Goal: Information Seeking & Learning: Check status

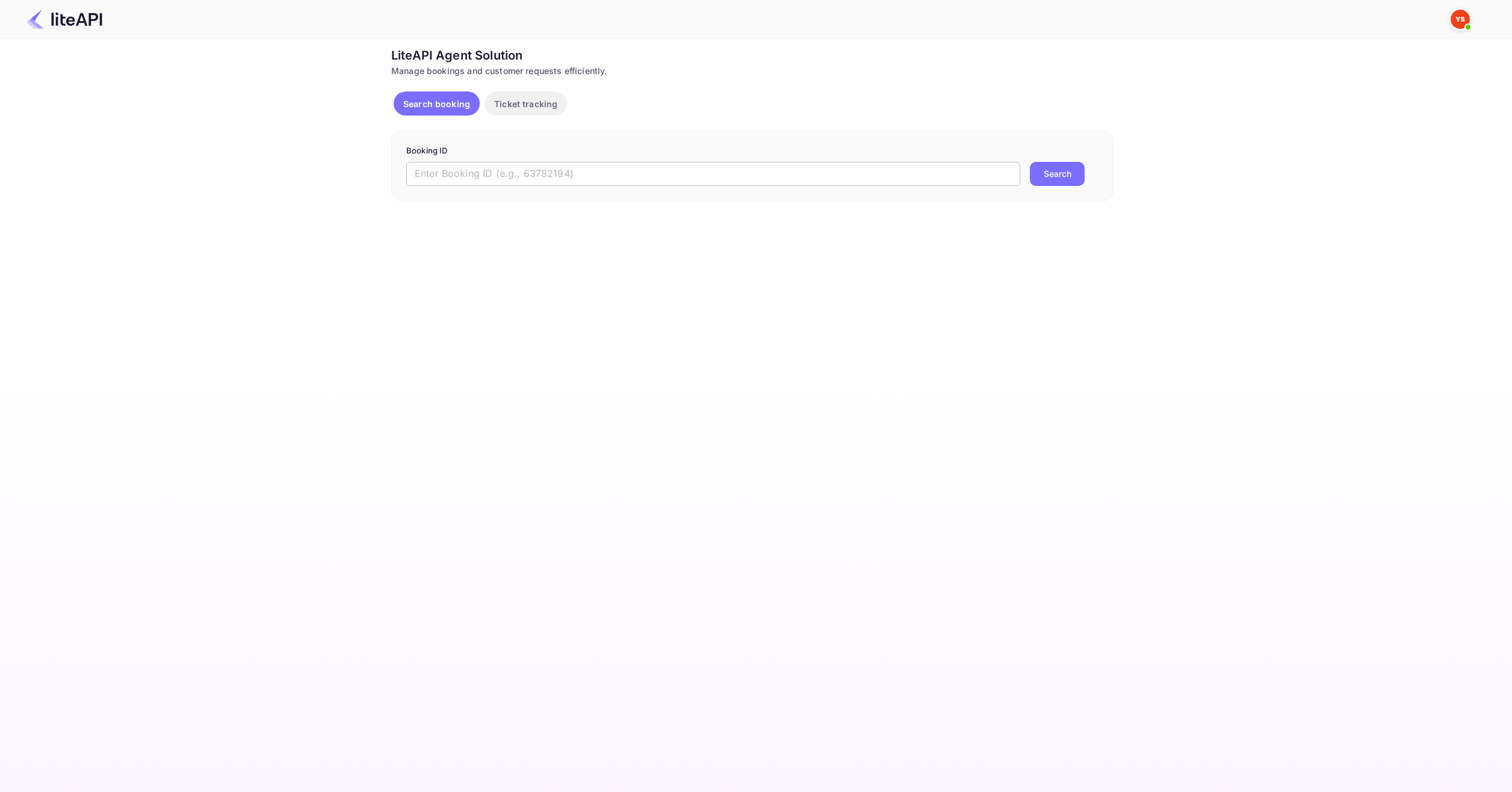
click at [570, 175] on input "text" at bounding box center [712, 173] width 613 height 24
paste input "9046159"
type input "9046159"
click at [1073, 192] on div "Booking ID 9046159 ​ Search" at bounding box center [752, 165] width 722 height 71
click at [1059, 175] on button "Search" at bounding box center [1056, 173] width 54 height 24
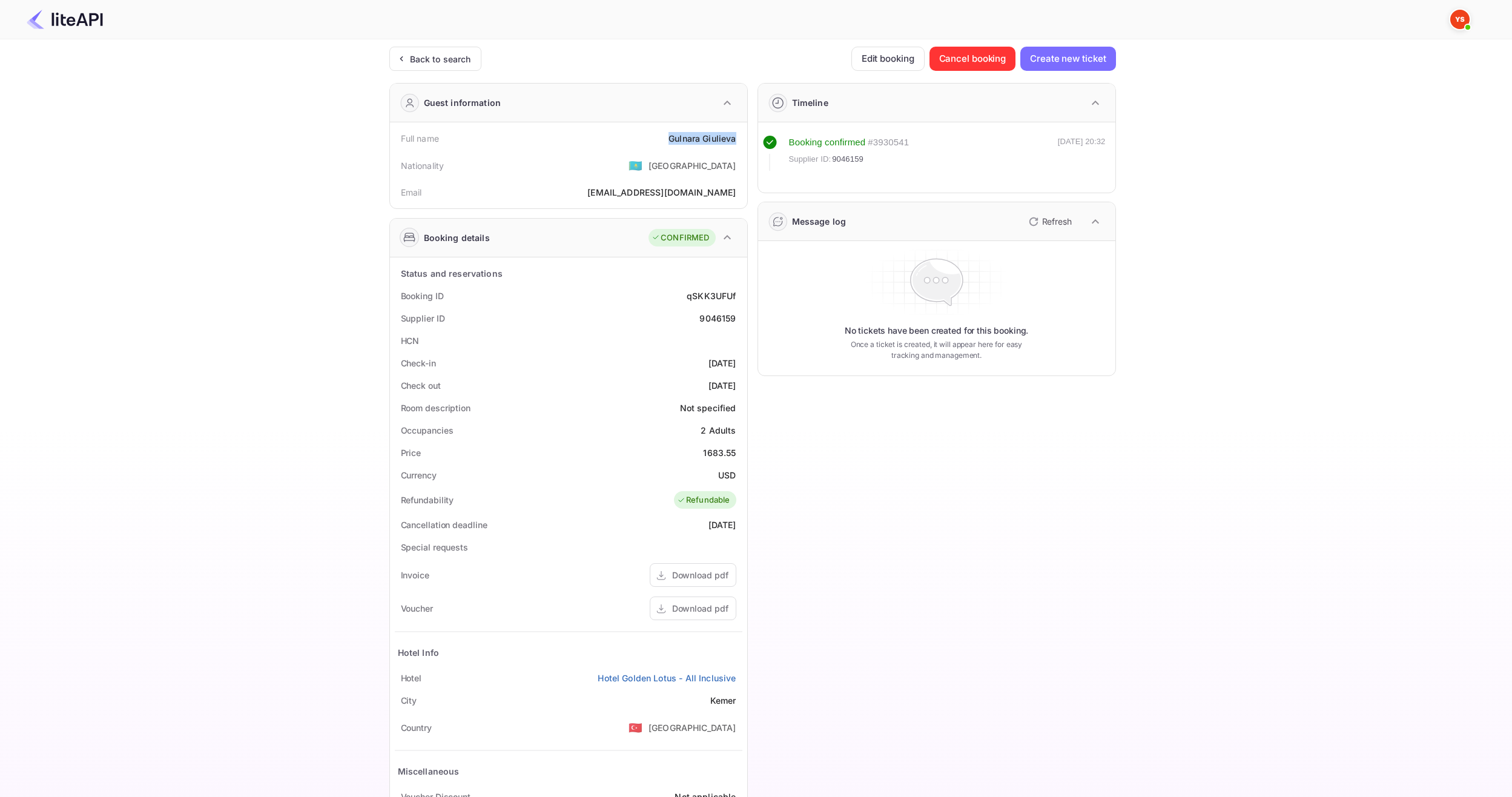
drag, startPoint x: 670, startPoint y: 135, endPoint x: 736, endPoint y: 142, distance: 66.4
click at [736, 142] on div "Full name Gulnara Giulieva" at bounding box center [568, 138] width 347 height 22
copy div "Gulnara Giulieva"
drag, startPoint x: 703, startPoint y: 456, endPoint x: 744, endPoint y: 456, distance: 41.0
click at [744, 456] on div "Status and reservations Booking ID qSKK3UFUf Supplier ID 9046159 HCN Check-in 2…" at bounding box center [568, 557] width 357 height 600
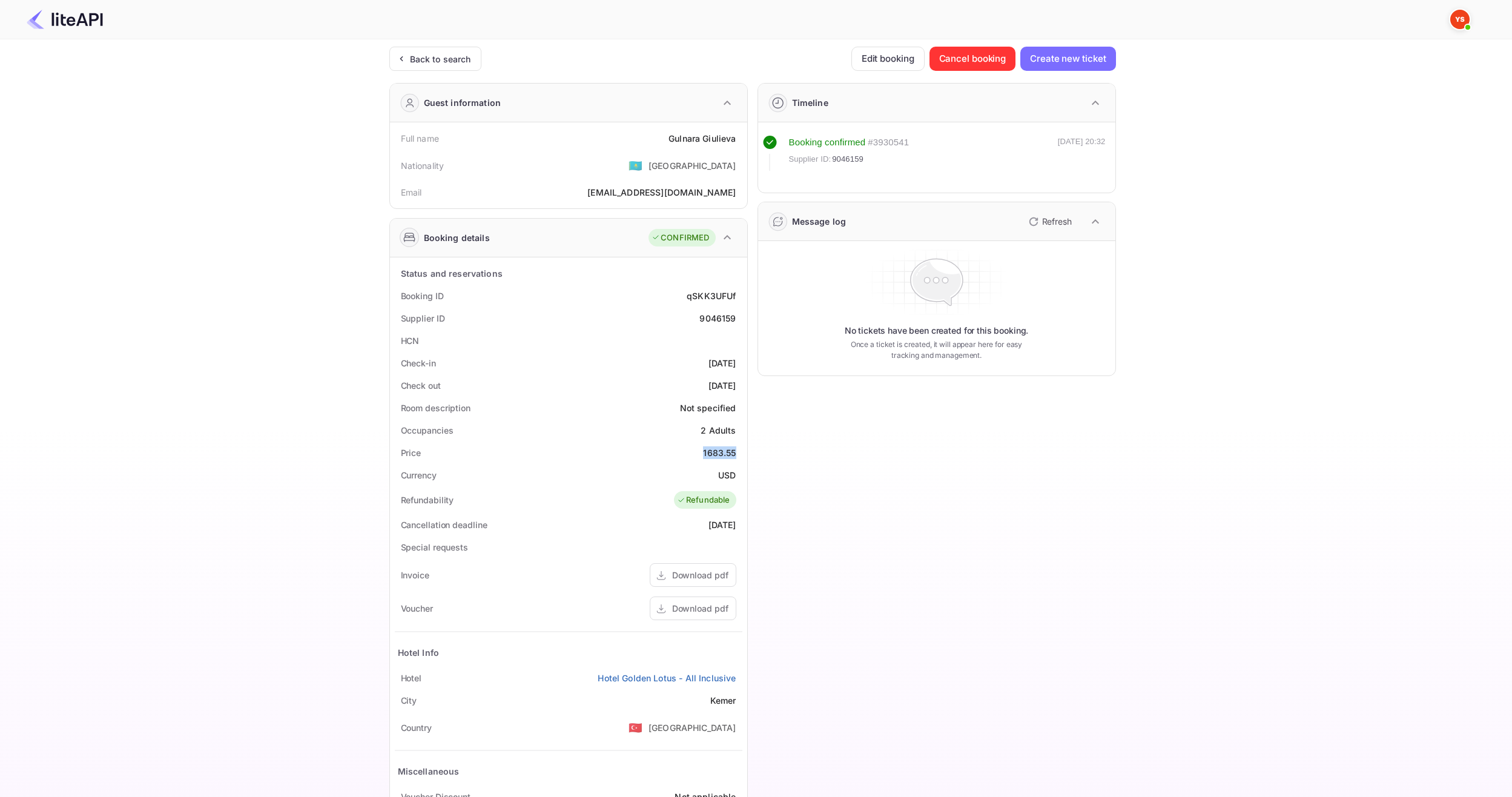
copy div "1683.55"
drag, startPoint x: 716, startPoint y: 474, endPoint x: 742, endPoint y: 473, distance: 26.0
click at [742, 473] on div "Currency USD" at bounding box center [568, 475] width 347 height 22
copy div "USD"
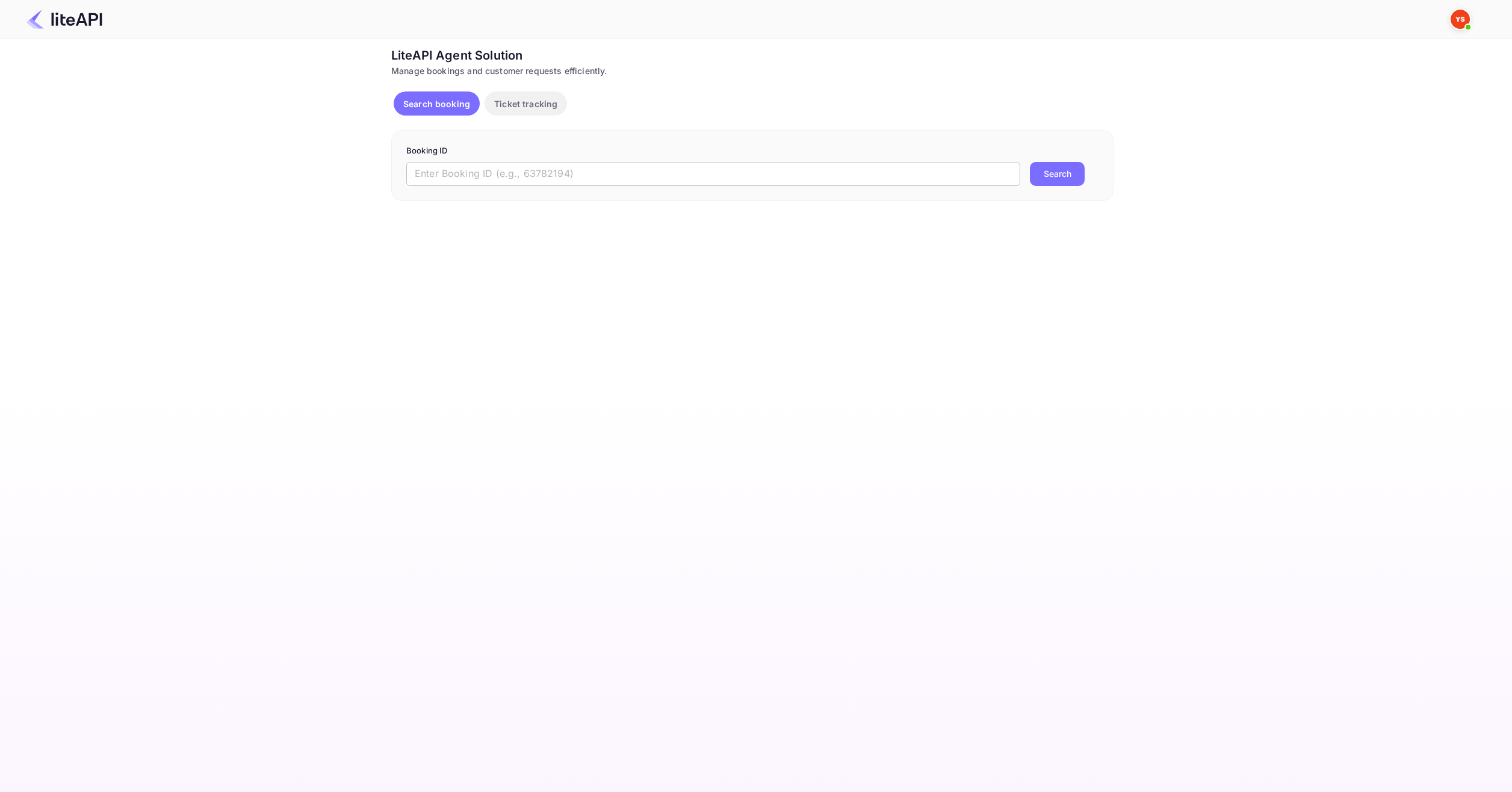
click at [685, 161] on input "text" at bounding box center [712, 173] width 613 height 24
paste input "7504034"
type input "7504034"
click at [1068, 160] on form "Booking ID 7504034 ​ Search" at bounding box center [752, 165] width 692 height 41
click at [1057, 171] on button "Search" at bounding box center [1056, 173] width 54 height 24
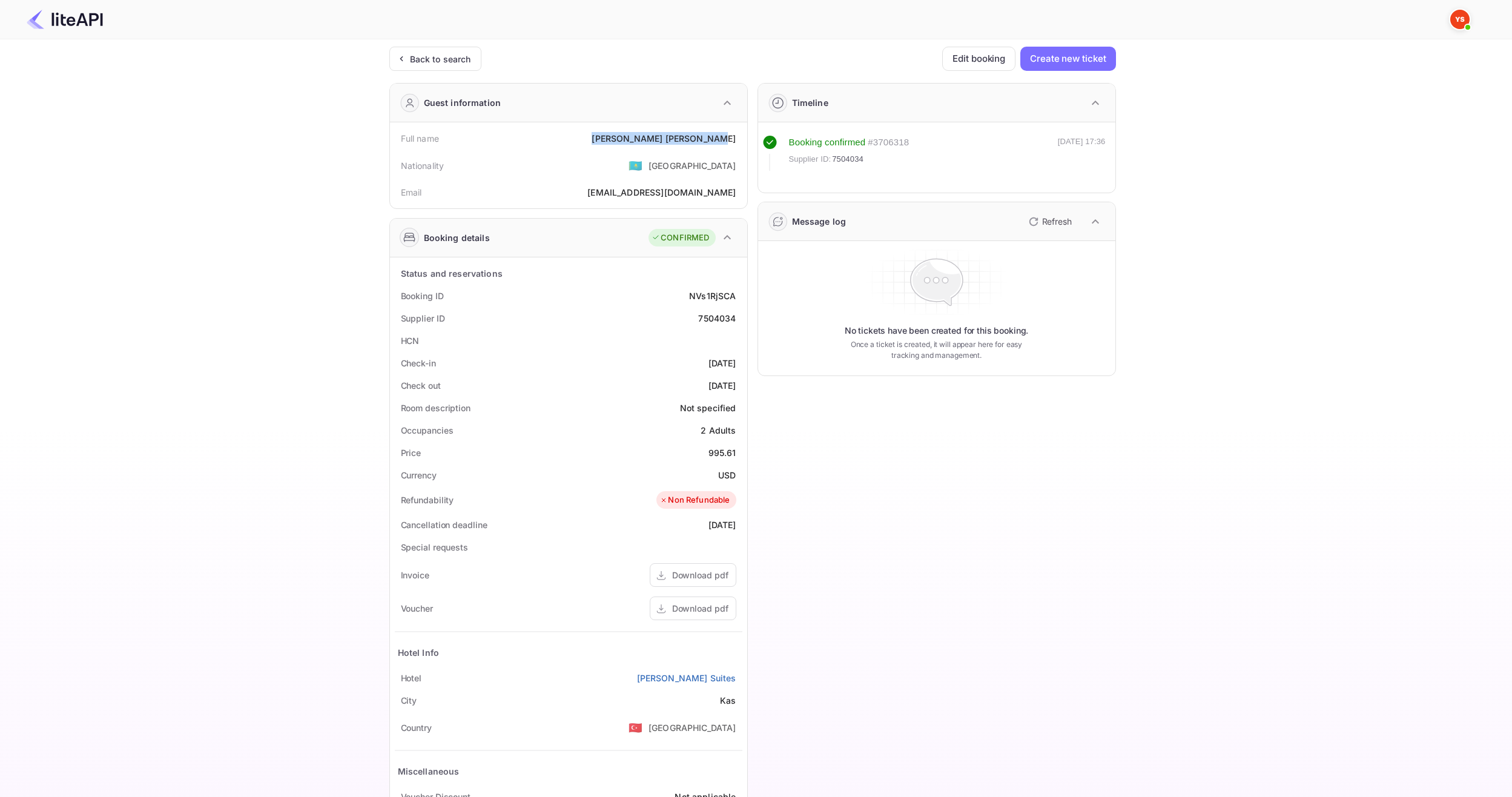
drag, startPoint x: 649, startPoint y: 132, endPoint x: 736, endPoint y: 137, distance: 87.1
click at [736, 137] on div "Full name Maria Ostrovskaya" at bounding box center [568, 138] width 347 height 22
copy div "Maria Ostrovskaya"
drag, startPoint x: 703, startPoint y: 454, endPoint x: 740, endPoint y: 452, distance: 37.1
click at [740, 452] on div "Price 995.61" at bounding box center [568, 453] width 347 height 22
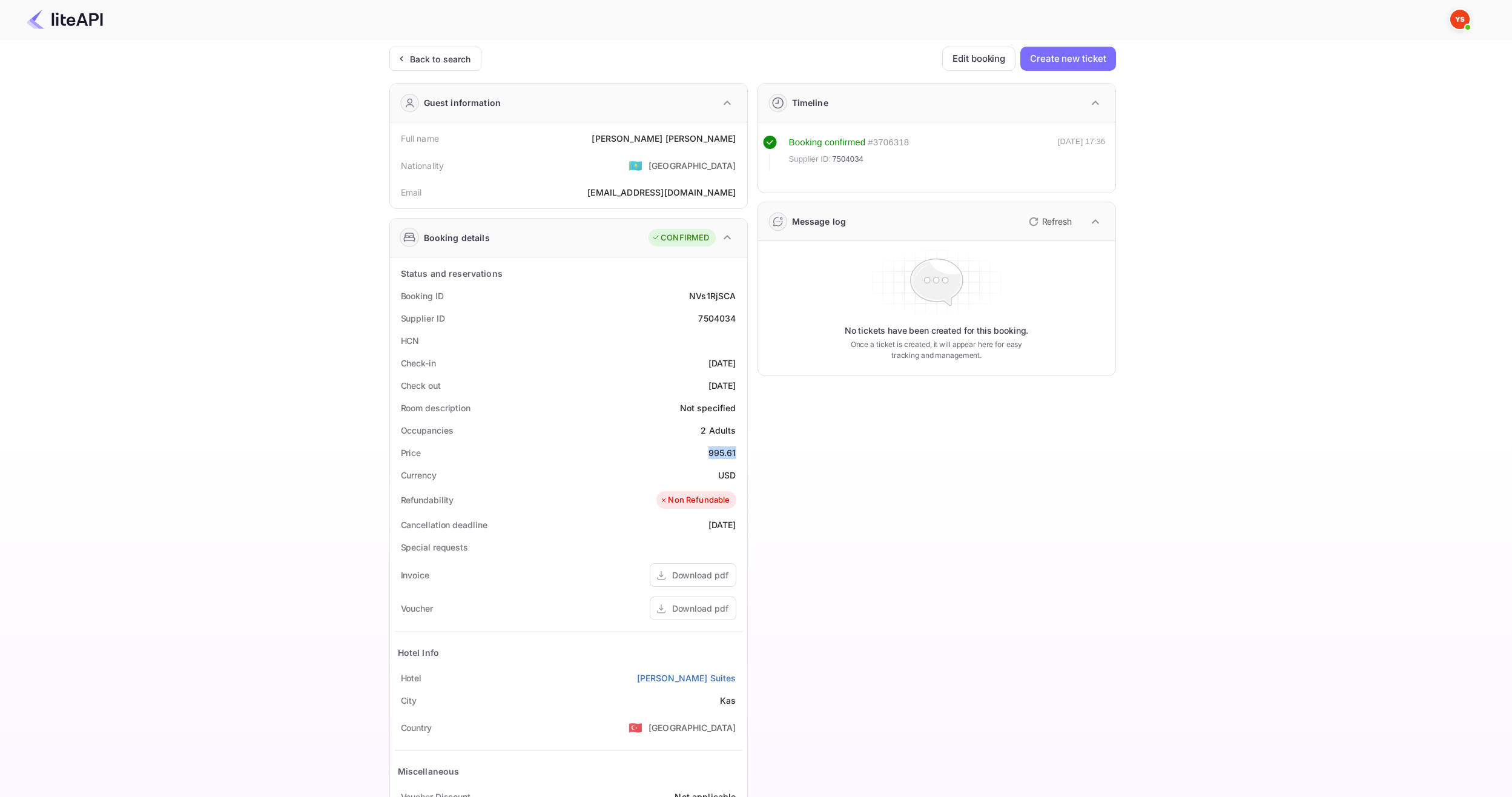
copy div "995.61"
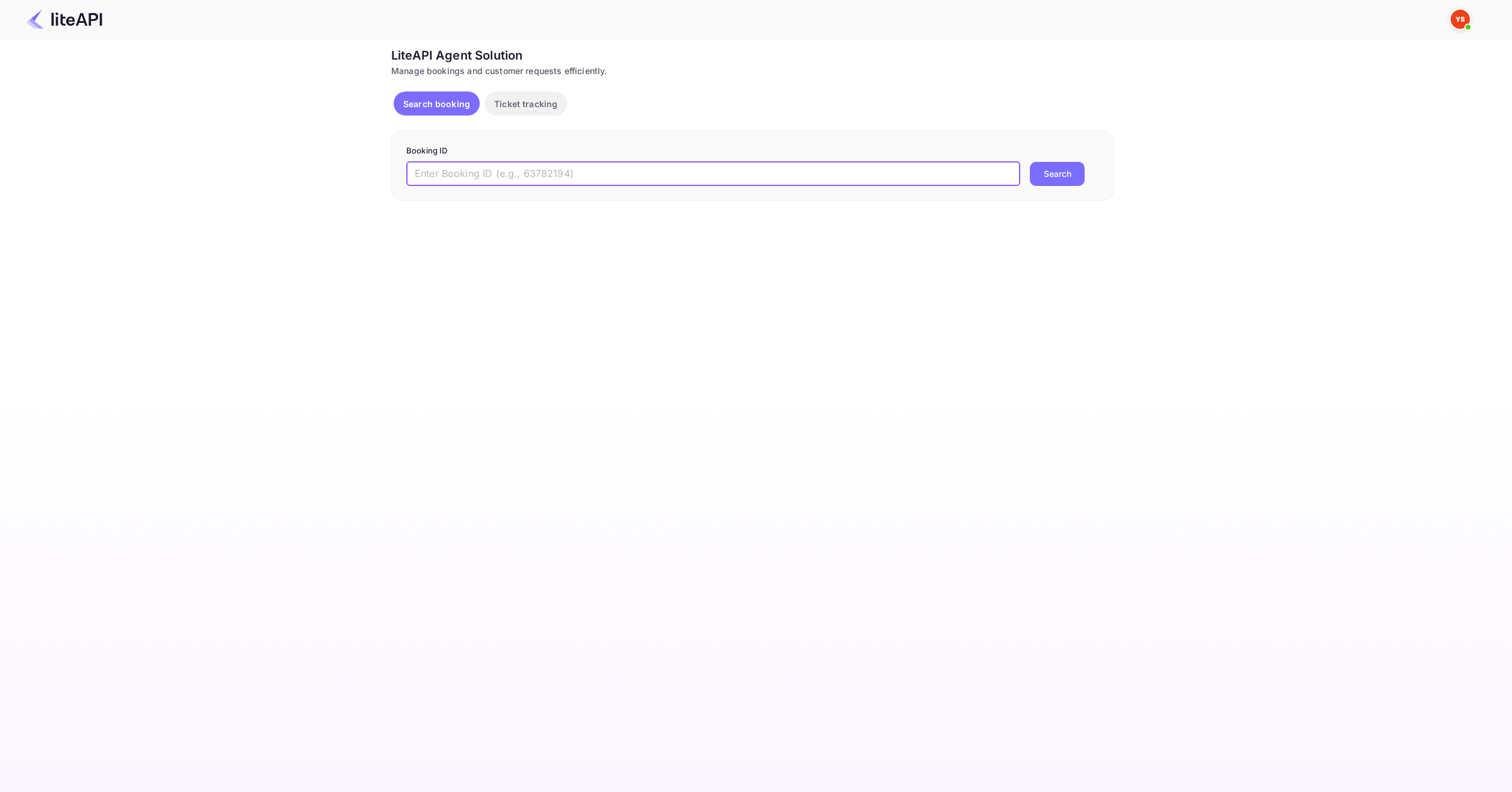
click at [650, 174] on input "text" at bounding box center [712, 173] width 613 height 24
type input "9056735"
click at [1051, 175] on button "Search" at bounding box center [1056, 173] width 54 height 24
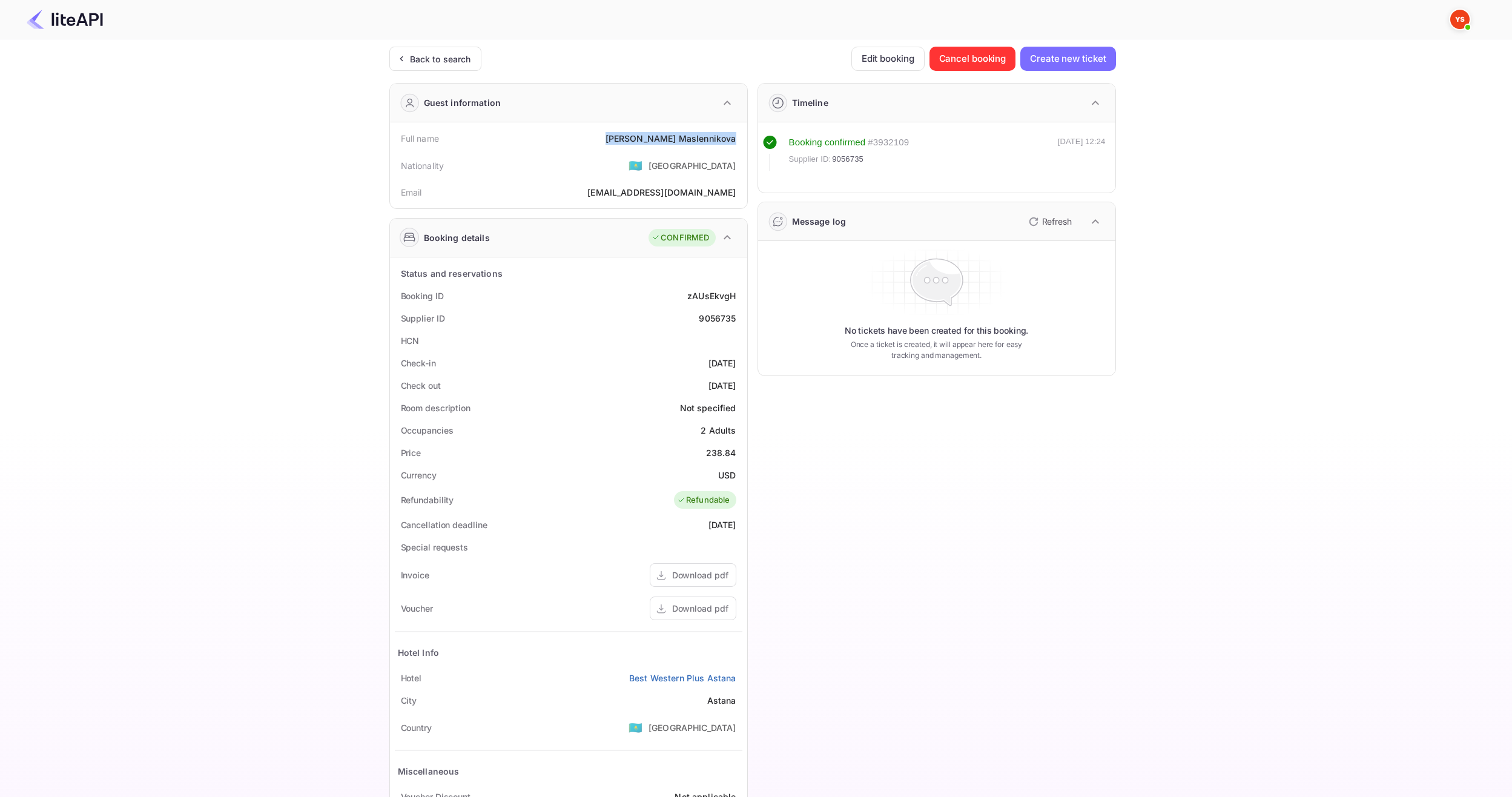
drag, startPoint x: 639, startPoint y: 138, endPoint x: 736, endPoint y: 141, distance: 97.0
click at [736, 141] on div "Full name [PERSON_NAME]" at bounding box center [568, 138] width 347 height 22
copy div "[PERSON_NAME]"
drag, startPoint x: 727, startPoint y: 449, endPoint x: 737, endPoint y: 450, distance: 10.0
click at [737, 450] on div "Price 238.84" at bounding box center [568, 453] width 347 height 22
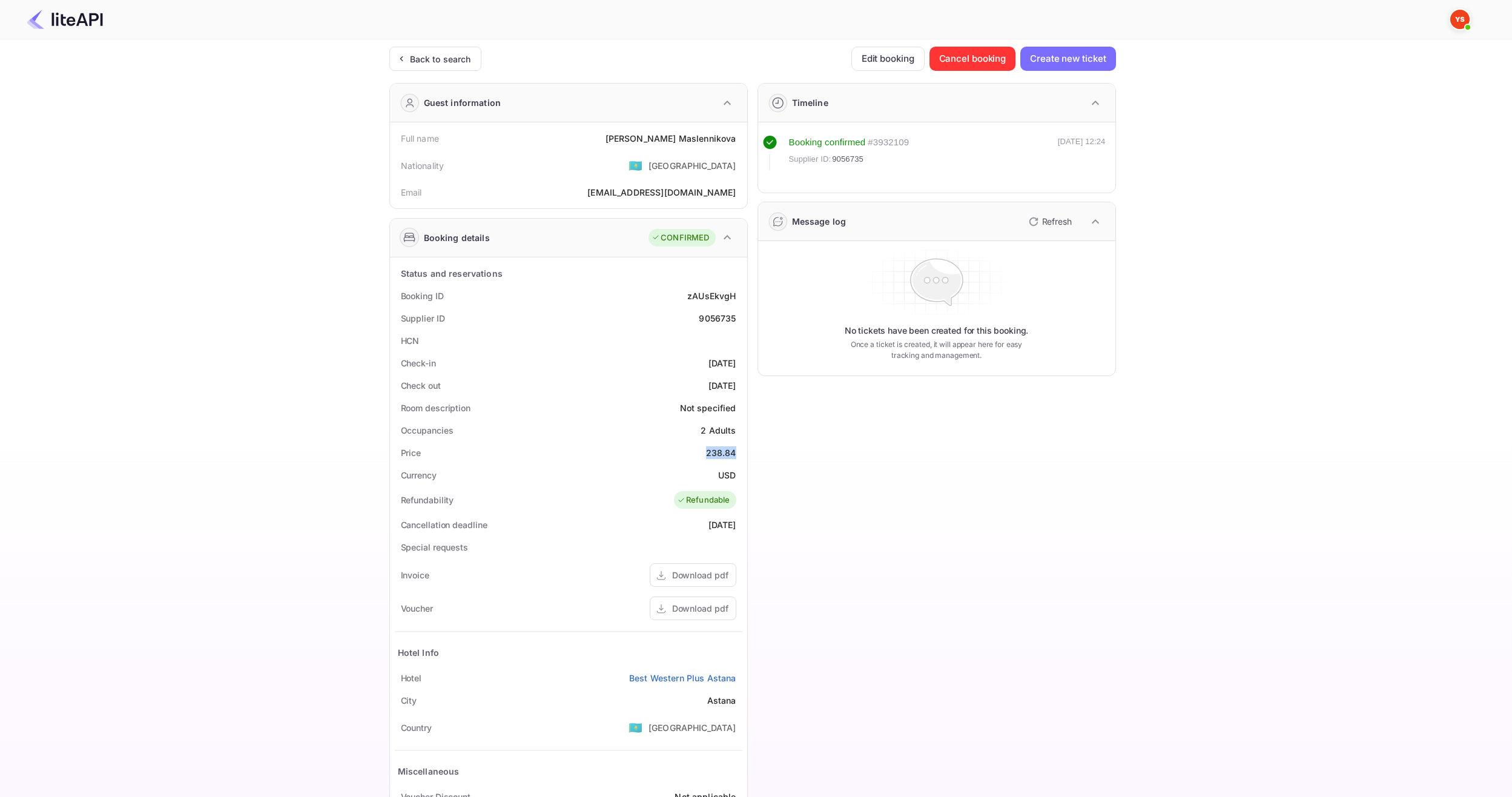
copy div "238.84"
click at [723, 473] on div "USD" at bounding box center [727, 475] width 18 height 13
copy div "USD"
